Goal: Check status: Check status

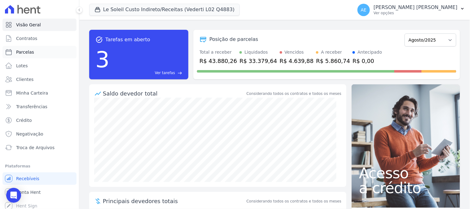
click at [32, 54] on link "Parcelas" at bounding box center [39, 52] width 74 height 12
select select
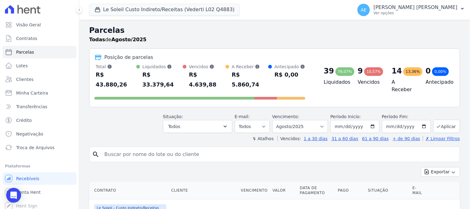
click at [143, 148] on input "search" at bounding box center [279, 154] width 357 height 12
paste input "[PERSON_NAME] Fid"
type input "[PERSON_NAME]"
select select
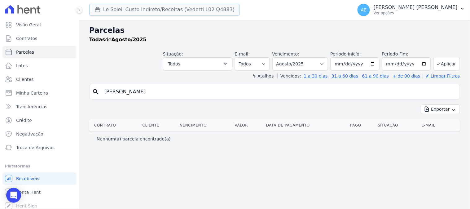
click at [172, 11] on button "Le Soleil Custo Indireto/Receitas (Vederti L02 Q4883)" at bounding box center [164, 10] width 151 height 12
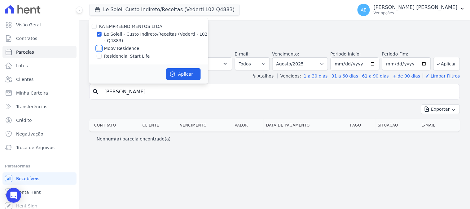
click at [100, 48] on input "Moov Residence" at bounding box center [99, 48] width 5 height 5
checkbox input "true"
click at [98, 34] on input "Le Soleil - Custo Indireto/Receitas (Vederti - L02 - Q4883)" at bounding box center [99, 34] width 5 height 5
checkbox input "false"
click at [177, 74] on button "Aplicar" at bounding box center [183, 74] width 35 height 12
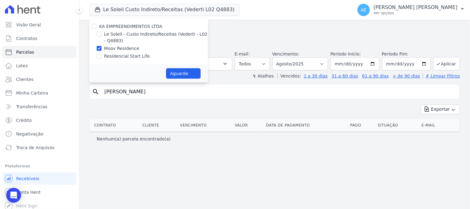
select select
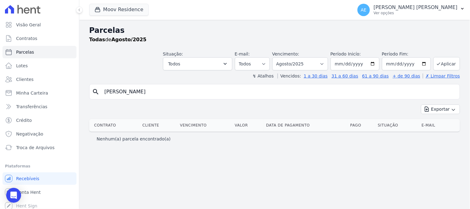
click at [160, 92] on input "[PERSON_NAME]" at bounding box center [279, 92] width 357 height 12
select select
click at [122, 12] on button "Moov Residence" at bounding box center [119, 10] width 60 height 12
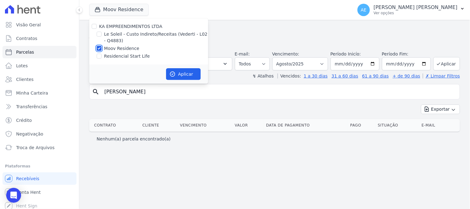
click at [101, 48] on input "Moov Residence" at bounding box center [99, 48] width 5 height 5
checkbox input "false"
click at [99, 57] on input "Residencial Start Life" at bounding box center [99, 56] width 5 height 5
checkbox input "true"
click at [170, 73] on icon "button" at bounding box center [173, 74] width 6 height 6
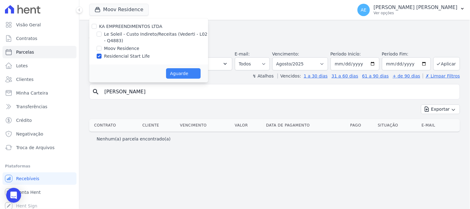
select select
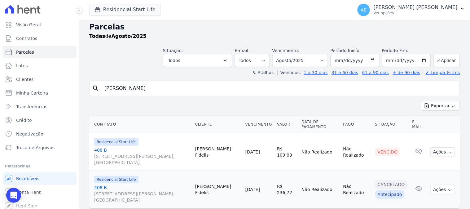
scroll to position [4, 0]
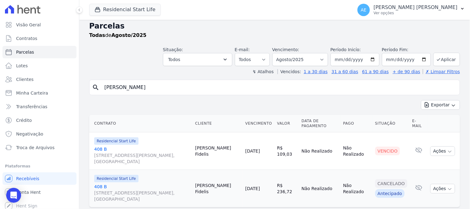
click at [96, 146] on link "[STREET_ADDRESS][PERSON_NAME]" at bounding box center [142, 155] width 96 height 19
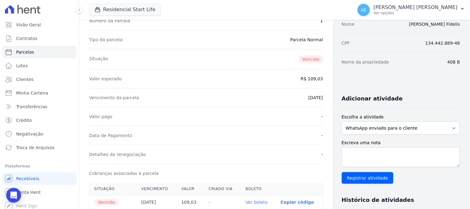
scroll to position [172, 0]
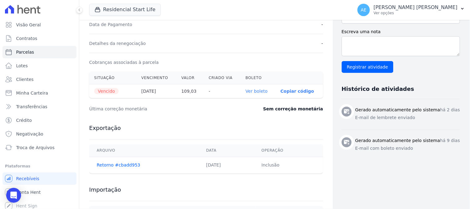
click at [251, 91] on link "Ver boleto" at bounding box center [257, 91] width 22 height 5
